Goal: Information Seeking & Learning: Learn about a topic

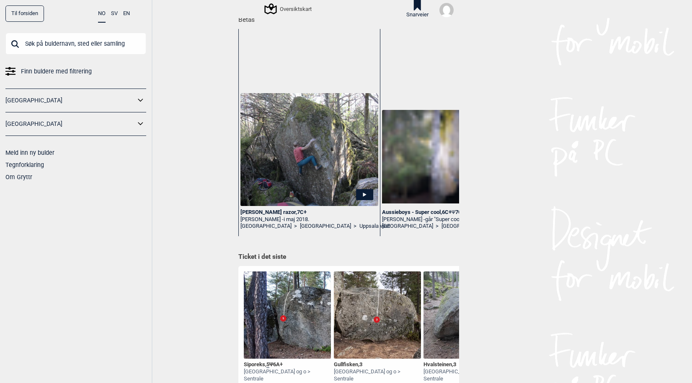
scroll to position [126, 0]
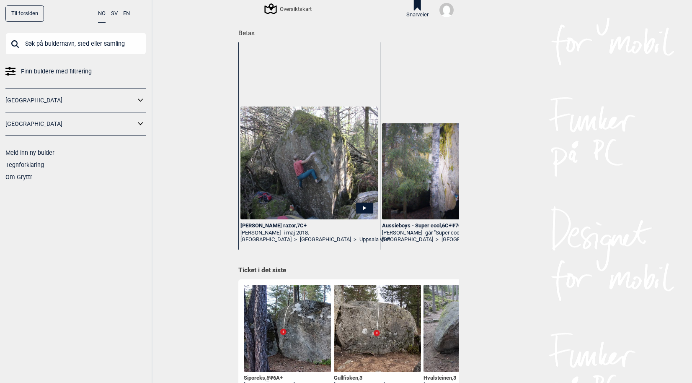
click at [63, 77] on div "Finn buldere med filtrering [GEOGRAPHIC_DATA] [GEOGRAPHIC_DATA] Meld inn ny bul…" at bounding box center [75, 108] width 141 height 150
click at [65, 72] on span "Finn buldere med filtrering" at bounding box center [56, 71] width 71 height 12
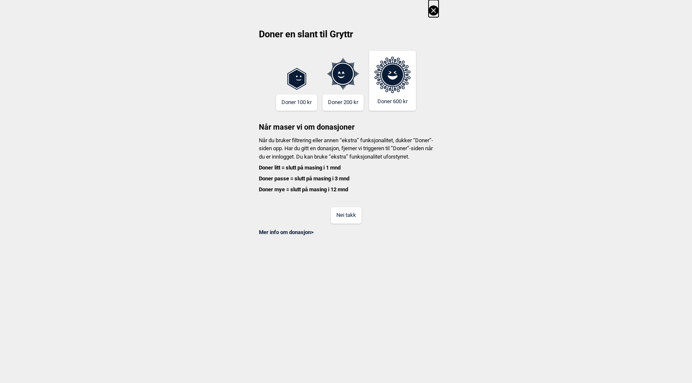
click at [343, 223] on button "Nei takk" at bounding box center [346, 215] width 31 height 16
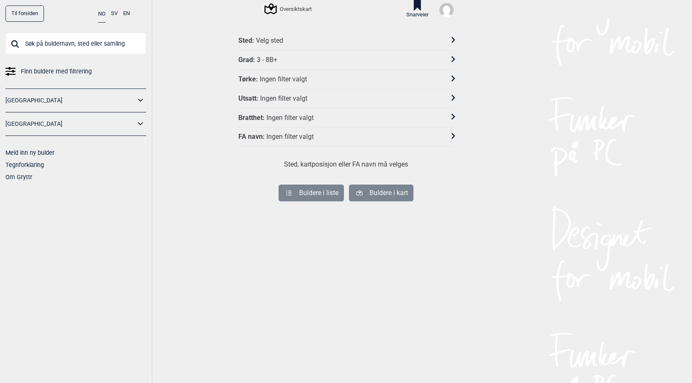
click at [266, 56] on div "3 - 8B+" at bounding box center [267, 60] width 21 height 9
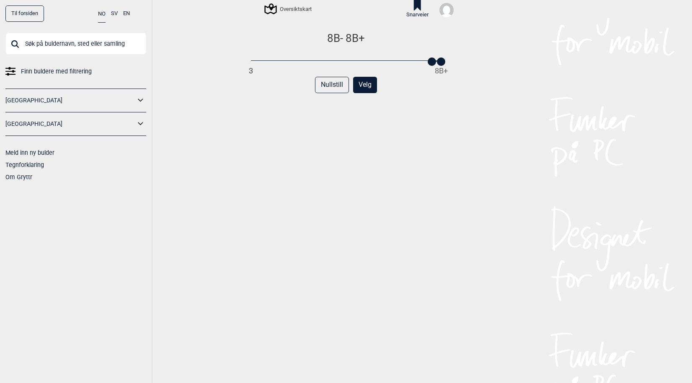
drag, startPoint x: 249, startPoint y: 62, endPoint x: 430, endPoint y: 64, distance: 180.2
click at [430, 64] on div at bounding box center [432, 61] width 8 height 8
click at [362, 89] on button "Velg" at bounding box center [365, 85] width 24 height 16
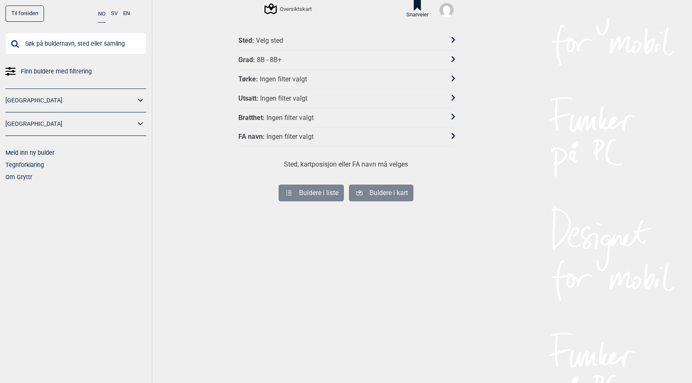
click at [297, 39] on div "Sted : Velg sted" at bounding box center [340, 40] width 205 height 9
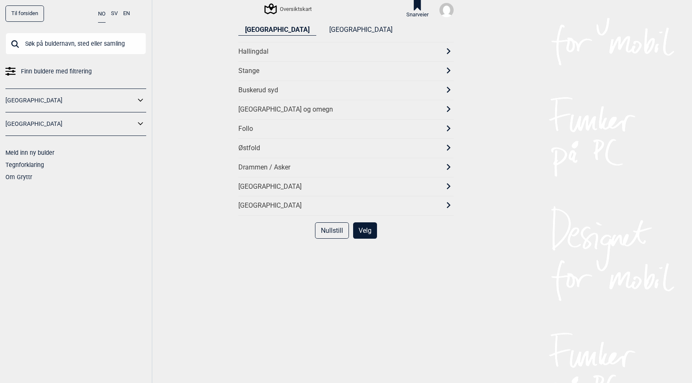
click at [291, 105] on div "[GEOGRAPHIC_DATA] og omegn" at bounding box center [338, 109] width 200 height 9
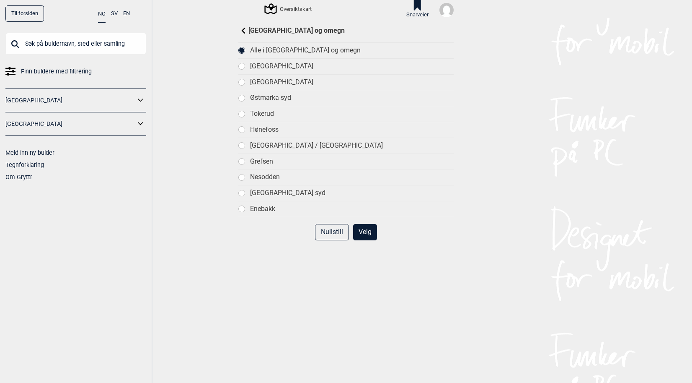
click at [366, 230] on button "Velg" at bounding box center [365, 232] width 24 height 16
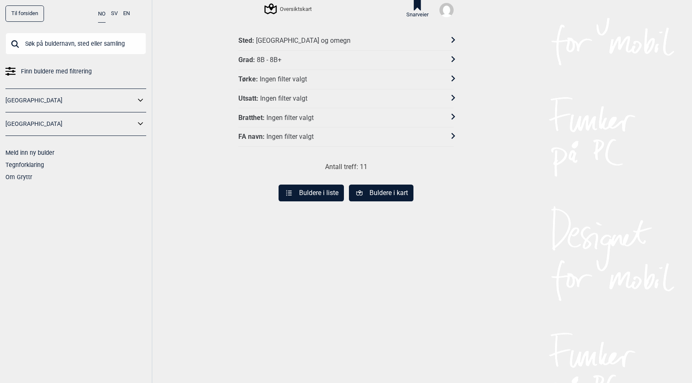
click at [326, 189] on button "Buldere i liste" at bounding box center [311, 192] width 65 height 17
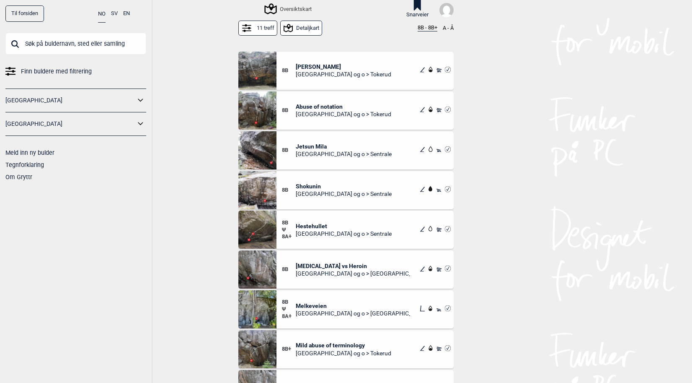
scroll to position [80, 0]
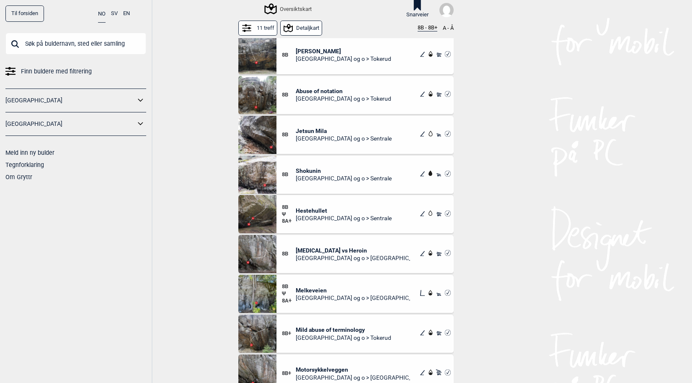
click at [356, 328] on span "Mild abuse of terminology" at bounding box center [344, 330] width 96 height 8
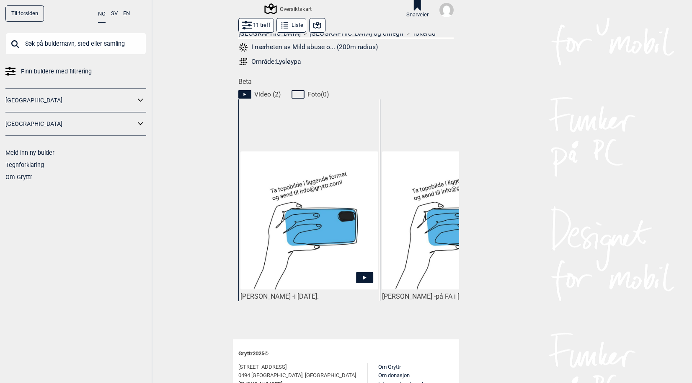
click at [303, 266] on img at bounding box center [310, 220] width 138 height 138
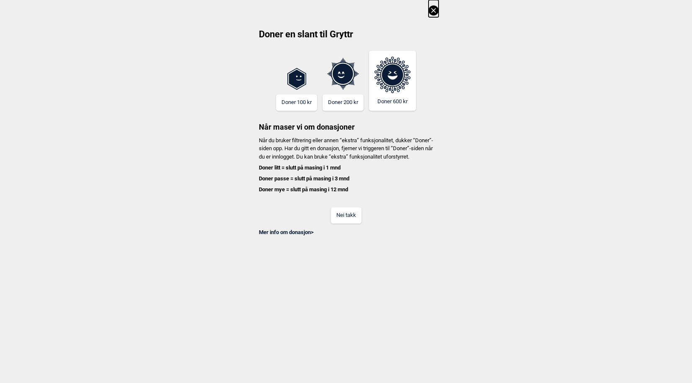
click at [357, 215] on button "Nei takk" at bounding box center [346, 215] width 31 height 16
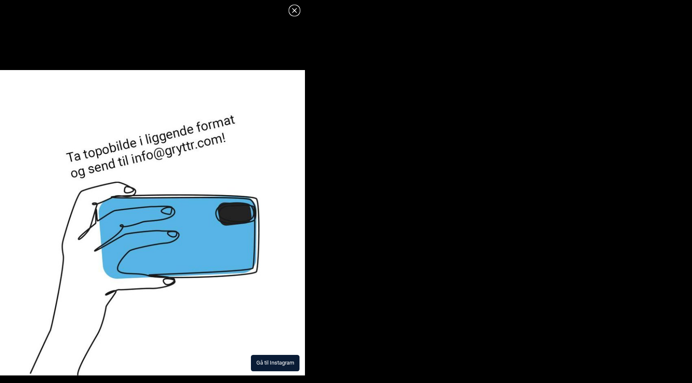
click at [278, 358] on button "Gå til Instagram" at bounding box center [275, 363] width 49 height 16
